Goal: Information Seeking & Learning: Learn about a topic

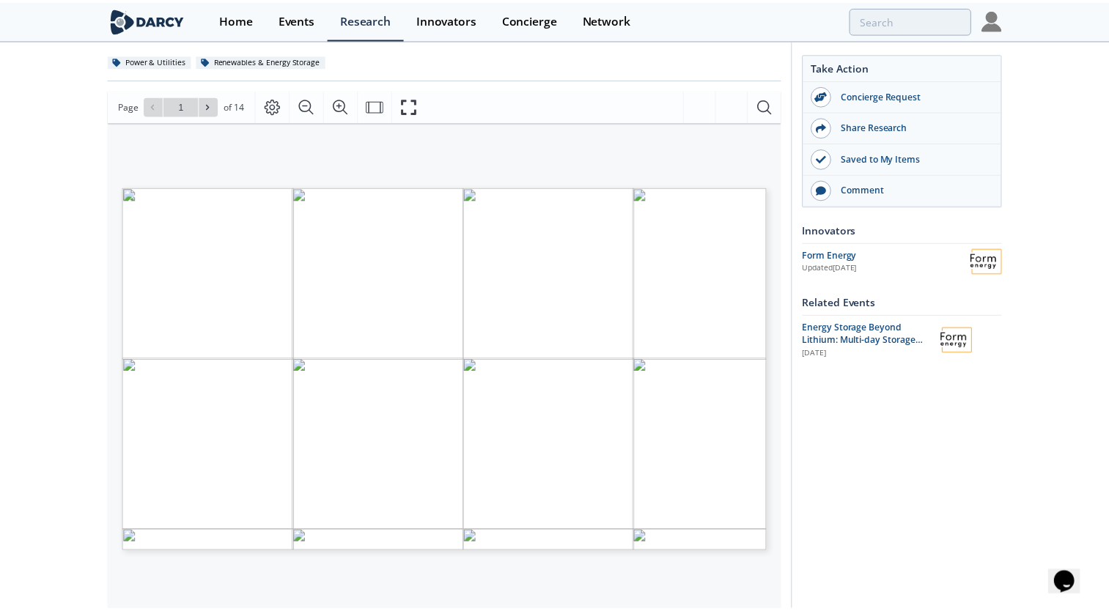
scroll to position [220, 0]
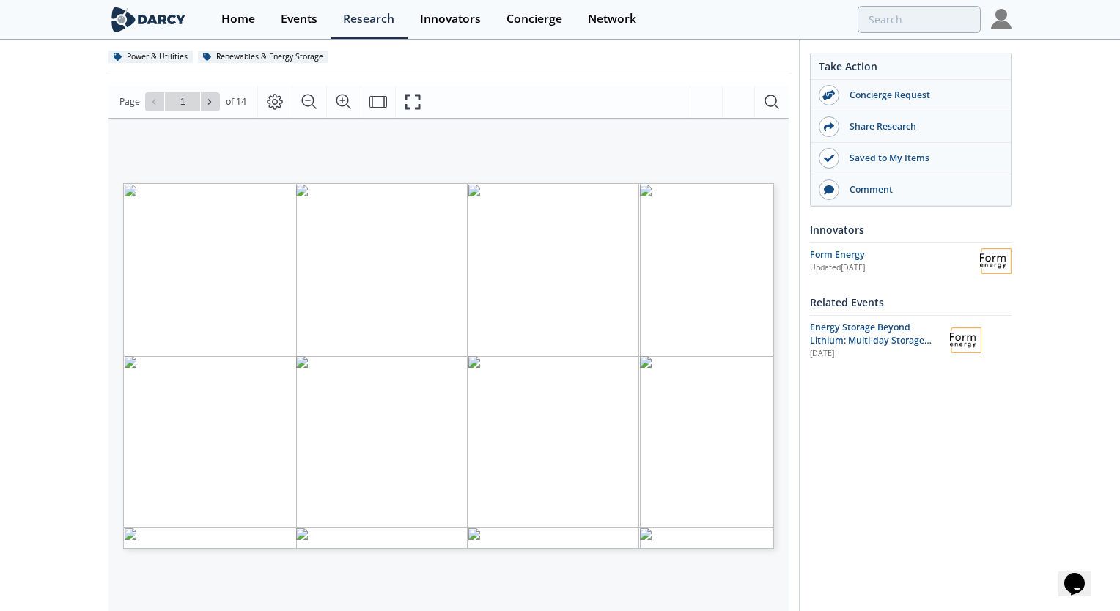
type input "2"
type input "3"
type input "4"
type input "7"
type input "8"
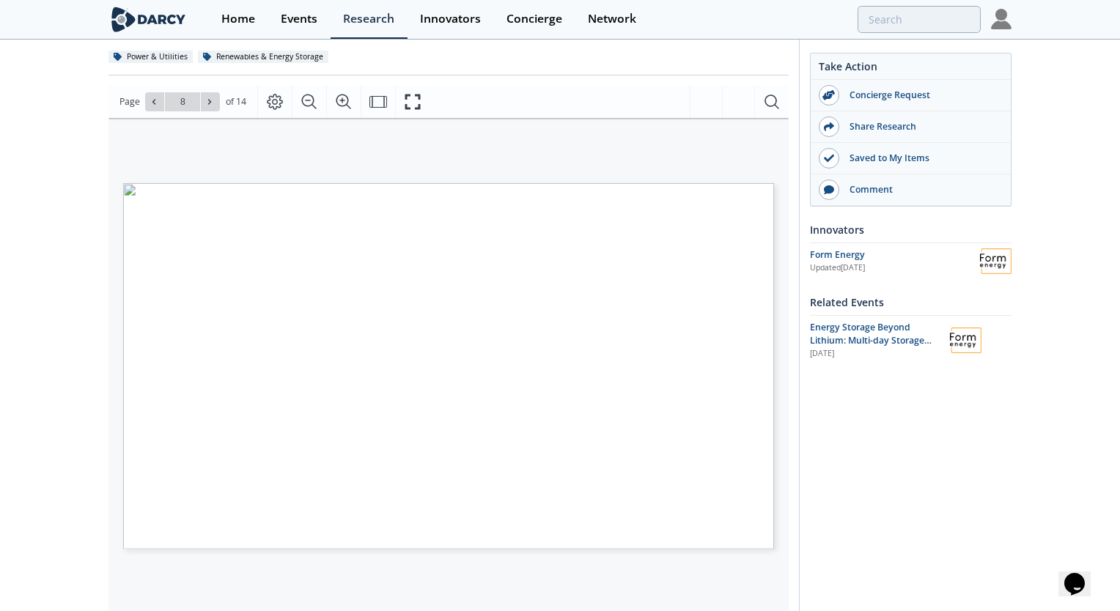
type input "9"
type input "10"
type input "4"
